Goal: Check status: Check status

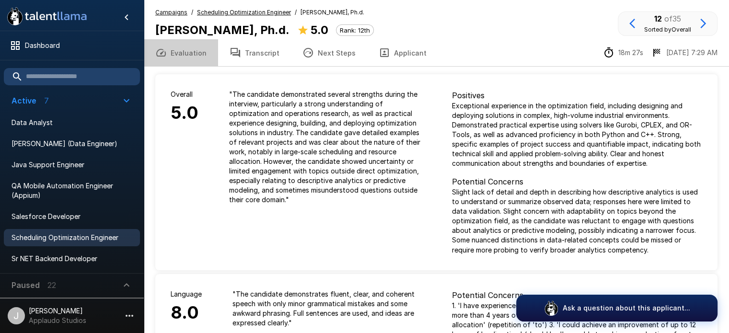
click at [189, 50] on button "Evaluation" at bounding box center [181, 52] width 74 height 27
click at [247, 53] on button "Transcript" at bounding box center [254, 52] width 73 height 27
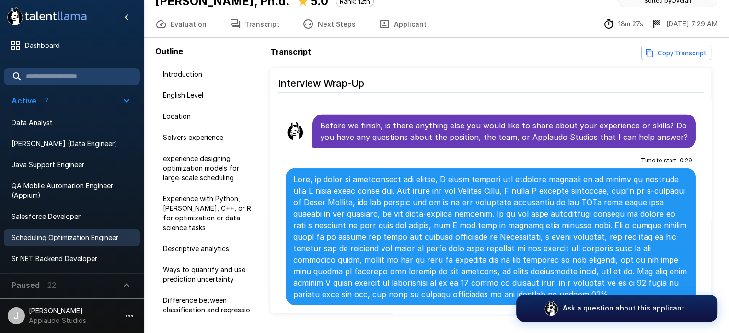
scroll to position [55, 0]
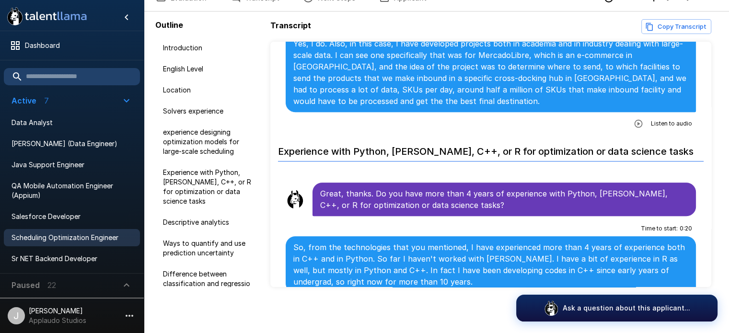
scroll to position [425, 0]
